Goal: Communication & Community: Share content

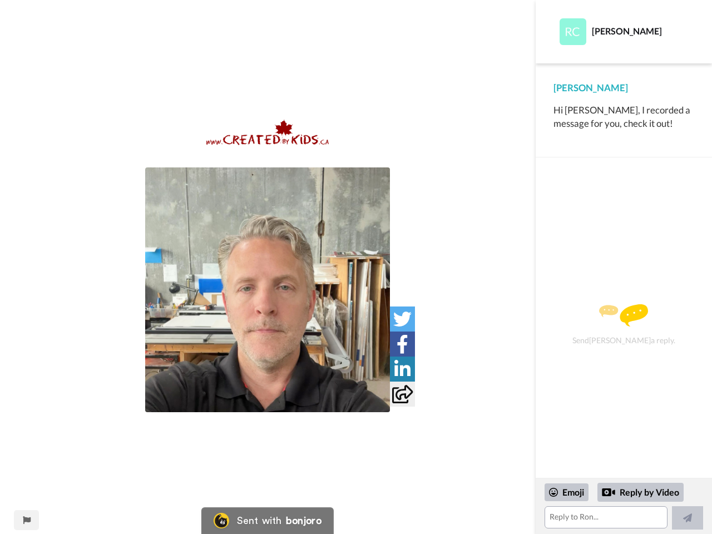
click at [267, 290] on img at bounding box center [267, 289] width 245 height 245
click at [402, 319] on icon at bounding box center [402, 319] width 18 height 18
click at [402, 344] on icon at bounding box center [402, 344] width 12 height 18
click at [402, 369] on icon at bounding box center [402, 369] width 16 height 18
click at [402, 394] on icon at bounding box center [402, 394] width 21 height 18
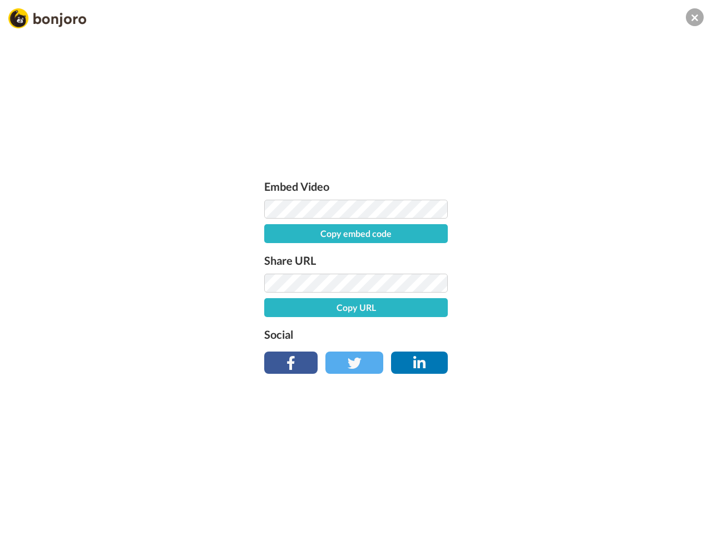
click at [26, 520] on div "Embed Video Copy embed code Share URL Copy URL Social" at bounding box center [356, 327] width 712 height 534
click at [623, 506] on div "Embed Video Copy embed code Share URL Copy URL Social" at bounding box center [356, 327] width 712 height 534
click at [567, 492] on div "Embed Video Copy embed code Share URL Copy URL Social" at bounding box center [356, 327] width 712 height 534
click at [641, 492] on div "Embed Video Copy embed code Share URL Copy URL Social" at bounding box center [356, 327] width 712 height 534
click at [687, 518] on div "Embed Video Copy embed code Share URL Copy URL Social" at bounding box center [356, 327] width 712 height 534
